Goal: Information Seeking & Learning: Learn about a topic

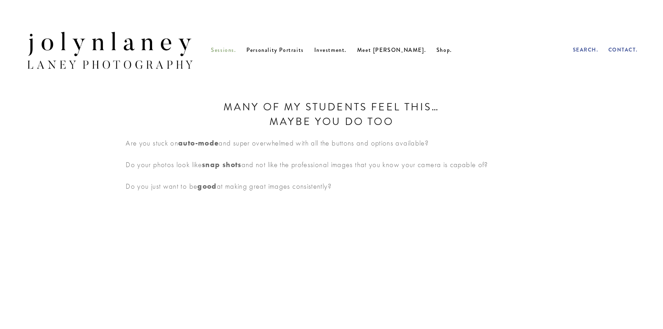
click at [236, 53] on span "Sessions." at bounding box center [223, 50] width 25 height 8
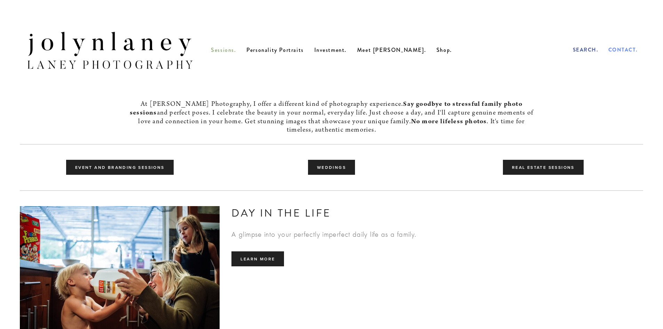
click at [619, 51] on span "Contact." at bounding box center [624, 50] width 30 height 8
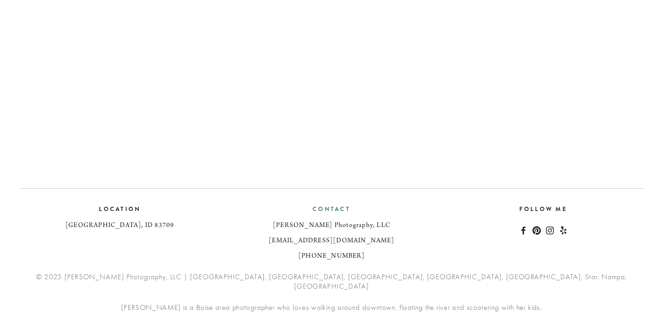
scroll to position [572, 0]
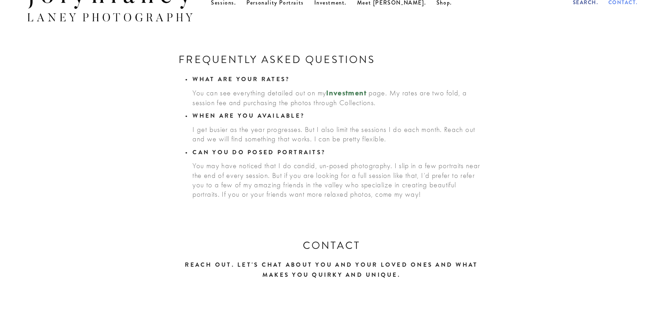
scroll to position [15, 0]
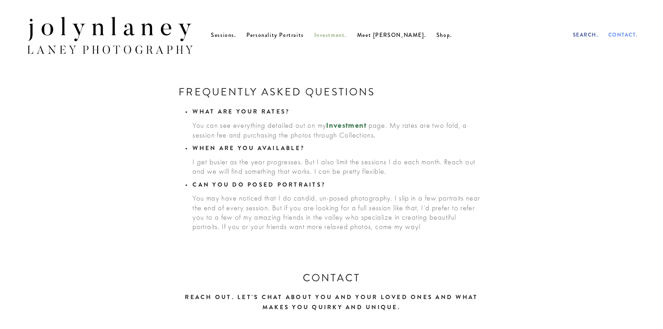
click at [342, 38] on span "Investment." at bounding box center [330, 35] width 33 height 8
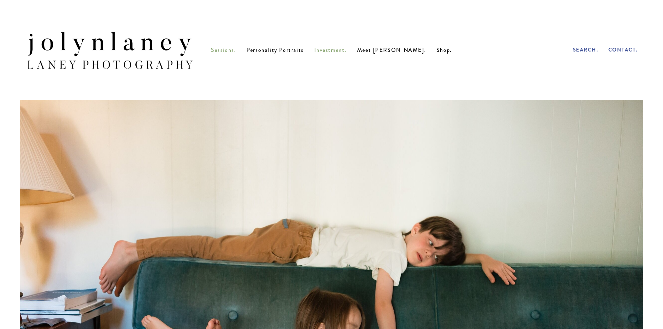
click at [236, 53] on span "Sessions." at bounding box center [223, 50] width 25 height 8
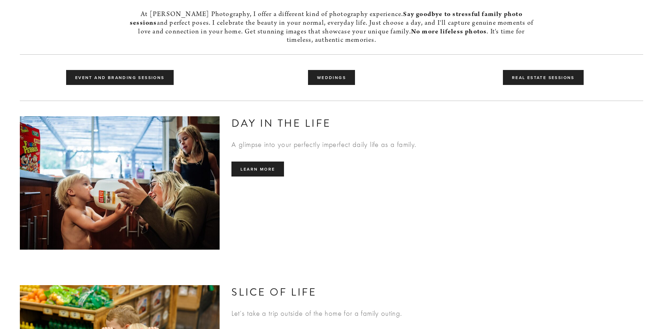
scroll to position [139, 0]
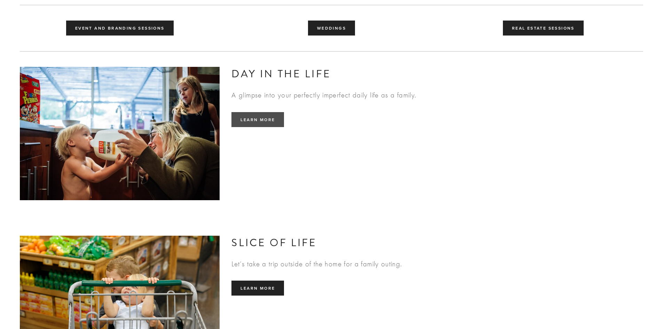
click at [265, 120] on link "Learn more" at bounding box center [257, 119] width 53 height 15
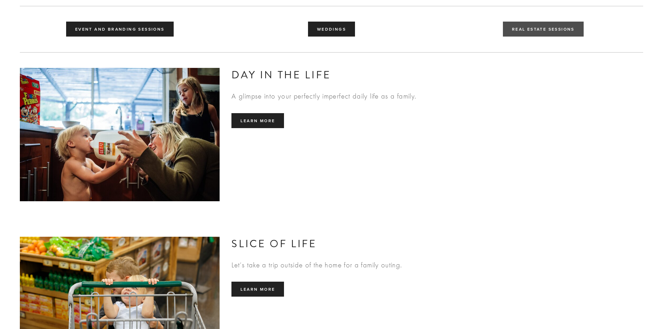
click at [537, 30] on link "Real Estate Sessions" at bounding box center [543, 29] width 81 height 15
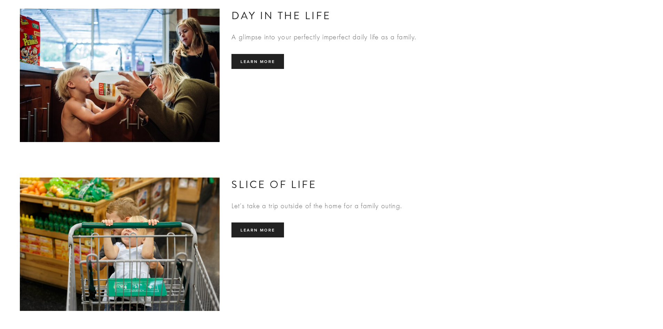
scroll to position [0, 0]
